Goal: Find specific page/section: Find specific page/section

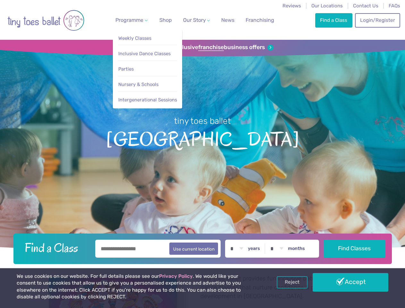
click at [130, 20] on span "Programme" at bounding box center [130, 20] width 28 height 6
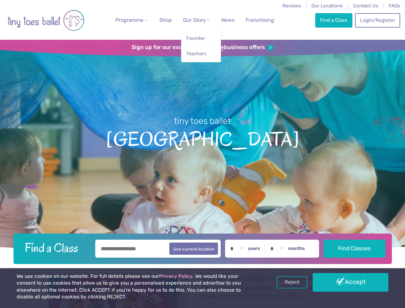
click at [191, 20] on span "Our Story" at bounding box center [194, 20] width 23 height 6
click at [203, 48] on li "Teachers" at bounding box center [201, 52] width 30 height 14
click at [203, 248] on button "Use current location" at bounding box center [193, 249] width 49 height 12
type input "**********"
click at [292, 282] on link "Reject" at bounding box center [292, 282] width 31 height 12
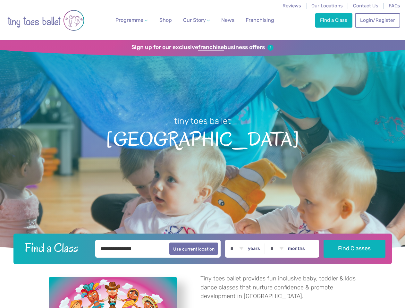
click at [351, 282] on p "Tiny toes ballet provides fun inclusive baby, toddler & kids dance classes that…" at bounding box center [279, 287] width 156 height 27
